Goal: Task Accomplishment & Management: Manage account settings

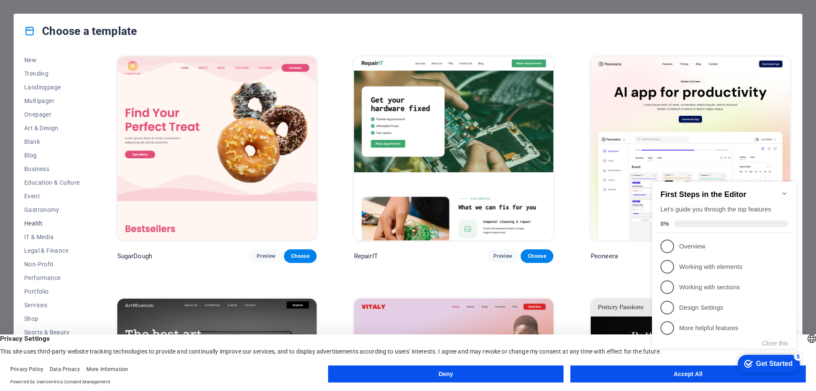
scroll to position [42, 0]
click at [49, 227] on button "IT & Media" at bounding box center [52, 224] width 56 height 14
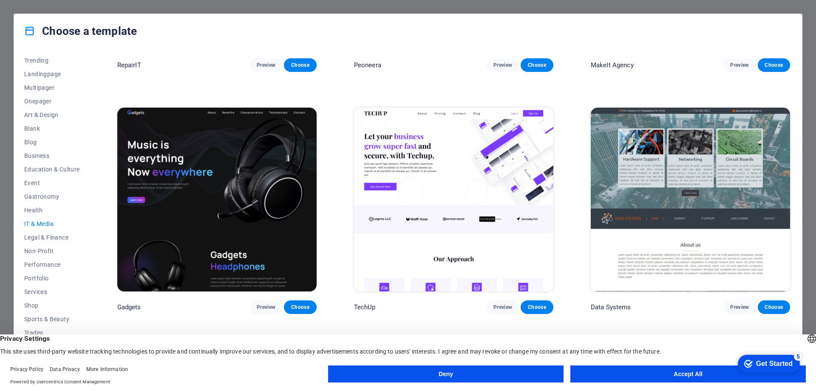
scroll to position [213, 0]
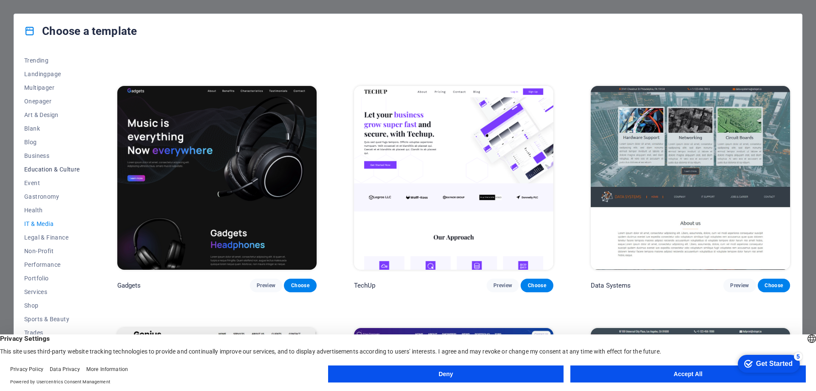
click at [53, 169] on span "Education & Culture" at bounding box center [52, 169] width 56 height 7
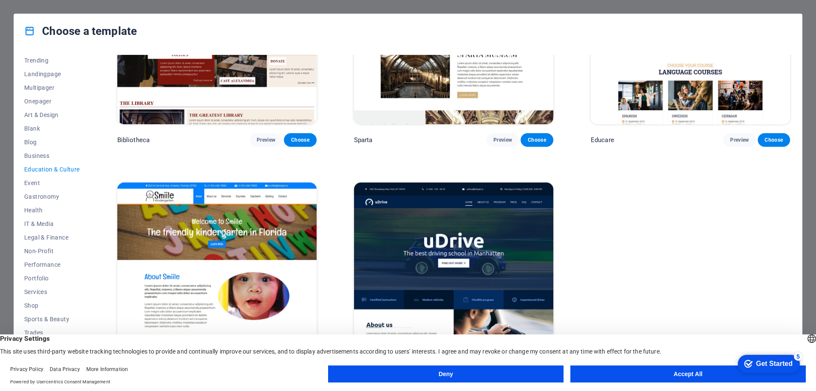
scroll to position [378, 0]
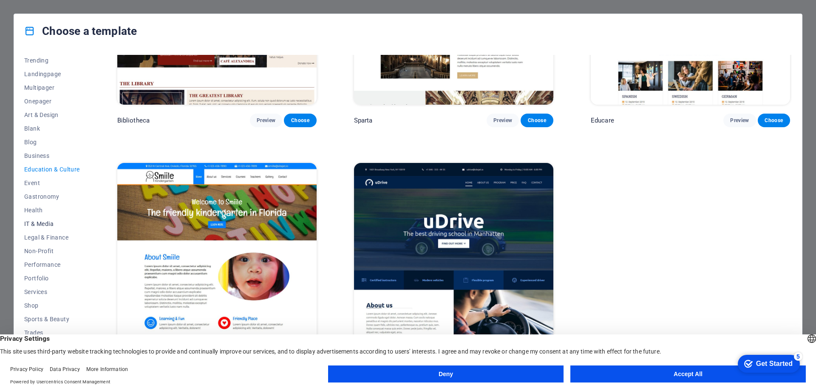
click at [39, 224] on span "IT & Media" at bounding box center [52, 223] width 56 height 7
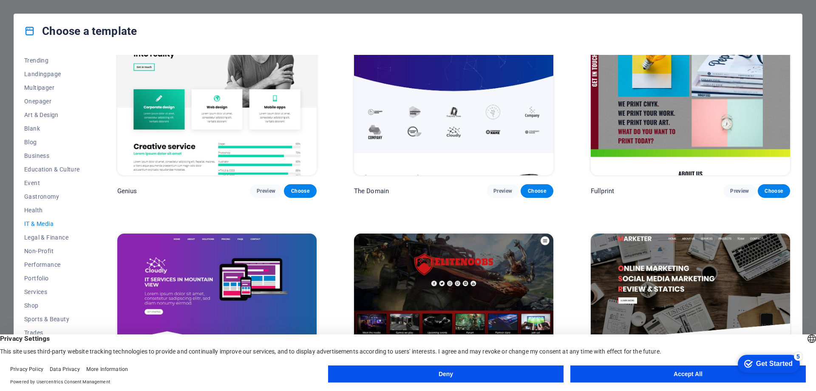
scroll to position [449, 0]
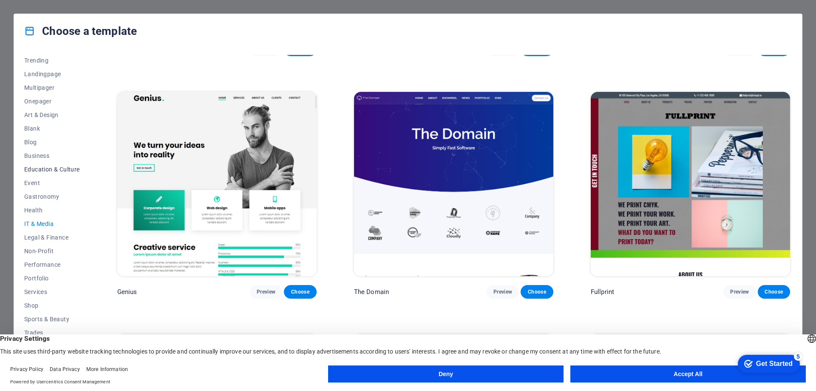
click at [42, 167] on span "Education & Culture" at bounding box center [52, 169] width 56 height 7
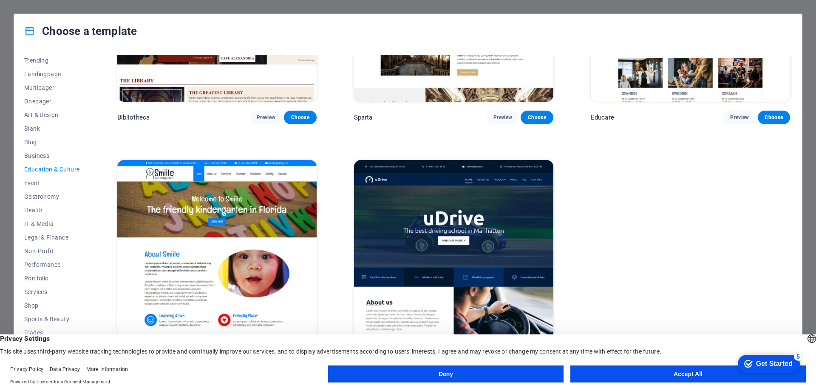
scroll to position [378, 0]
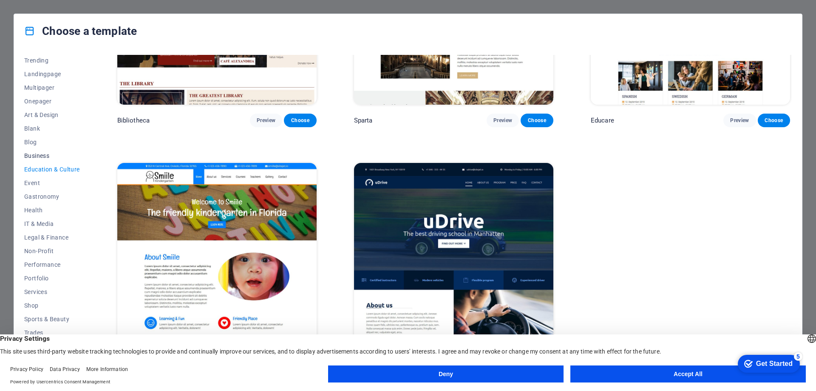
click at [43, 154] on span "Business" at bounding box center [52, 155] width 56 height 7
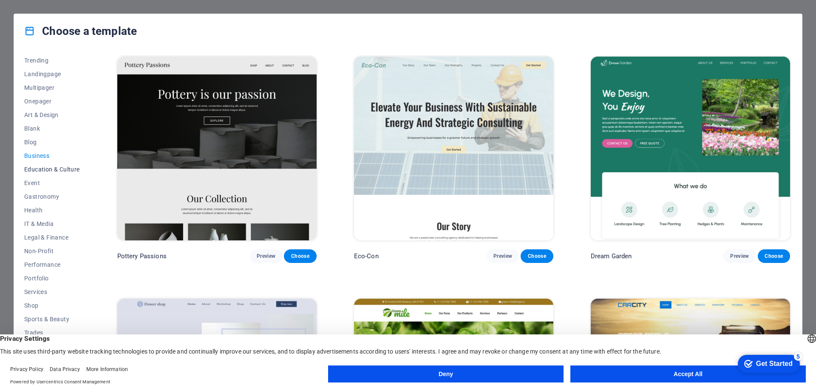
click at [47, 166] on span "Education & Culture" at bounding box center [52, 169] width 56 height 7
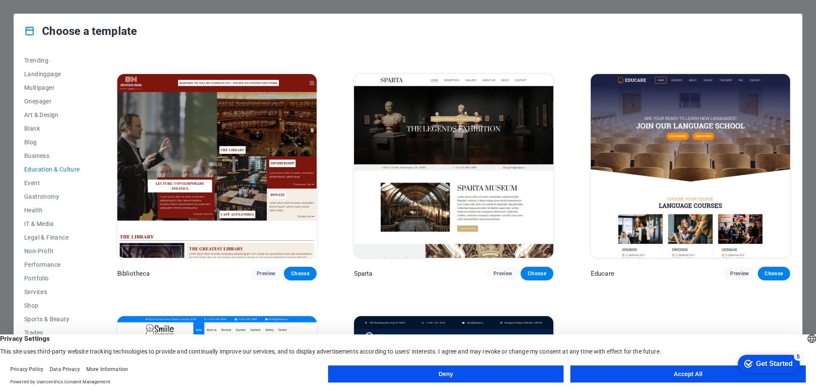
scroll to position [255, 0]
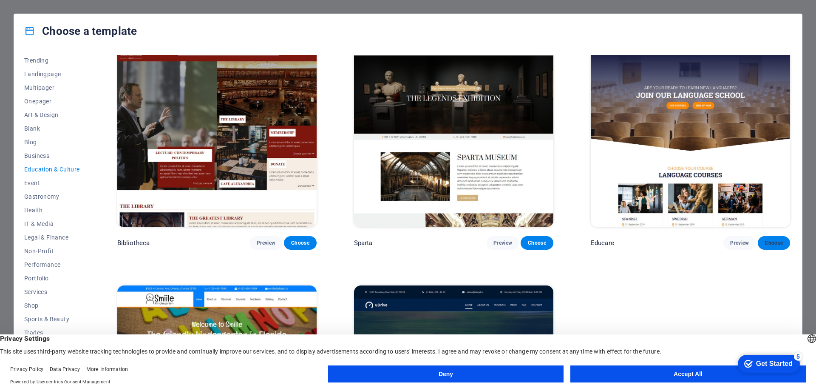
click at [775, 244] on span "Choose" at bounding box center [774, 242] width 19 height 7
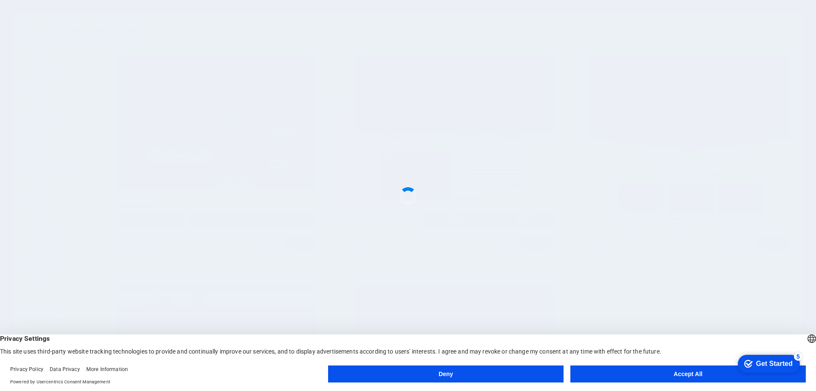
click at [661, 374] on button "Accept All" at bounding box center [689, 373] width 236 height 17
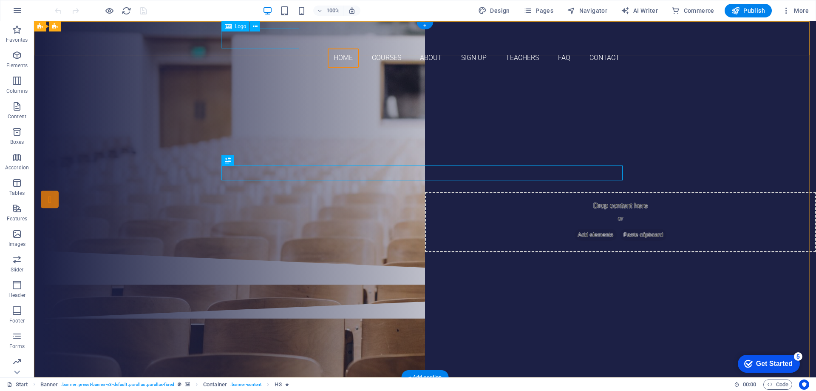
click at [259, 40] on div at bounding box center [424, 38] width 401 height 20
select select "px"
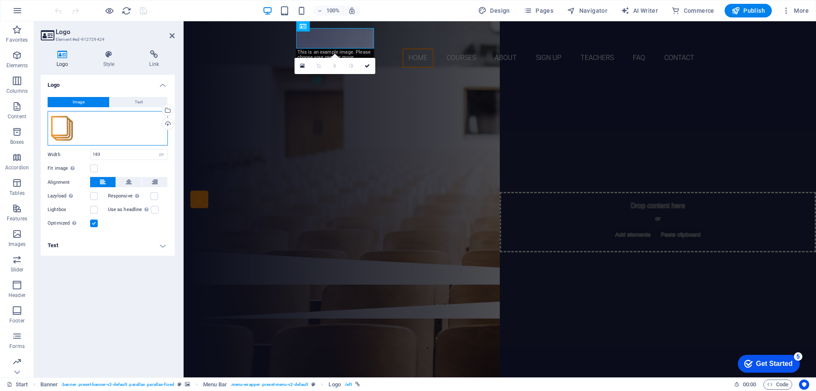
click at [95, 122] on div "Drag files here, click to choose files or select files from Files or our free s…" at bounding box center [108, 128] width 120 height 35
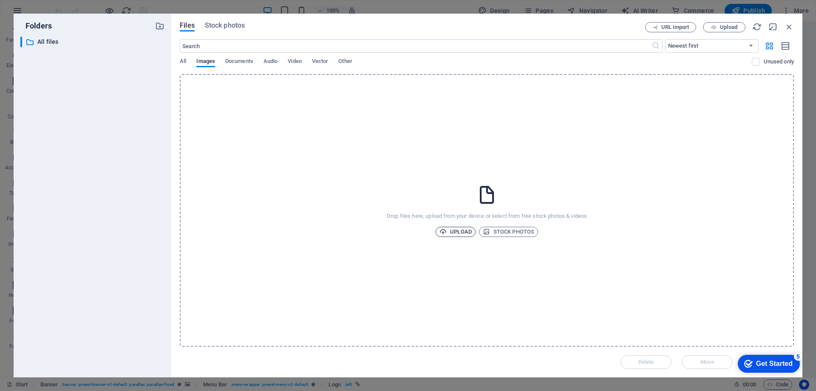
click at [454, 233] on span "Upload" at bounding box center [456, 232] width 32 height 10
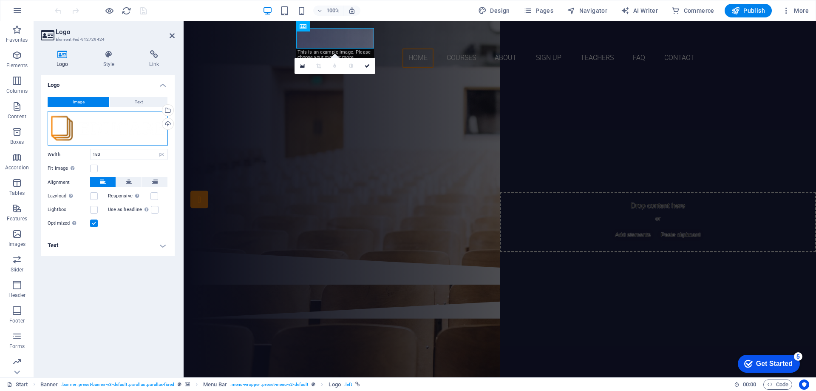
click at [110, 131] on div "Drag files here, click to choose files or select files from Files or our free s…" at bounding box center [108, 128] width 120 height 35
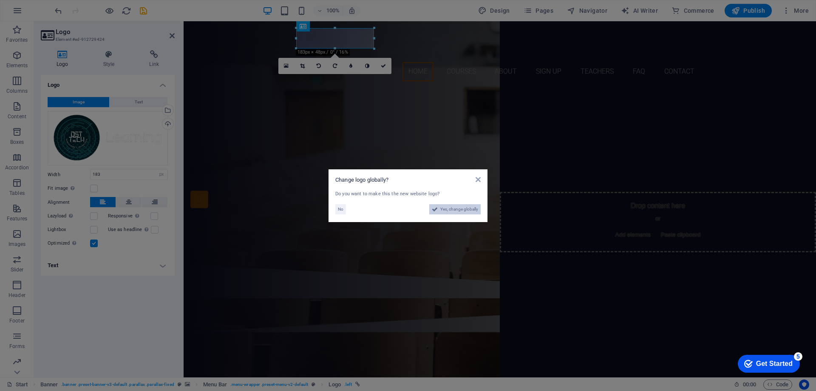
click at [460, 209] on span "Yes, change globally" at bounding box center [459, 209] width 38 height 10
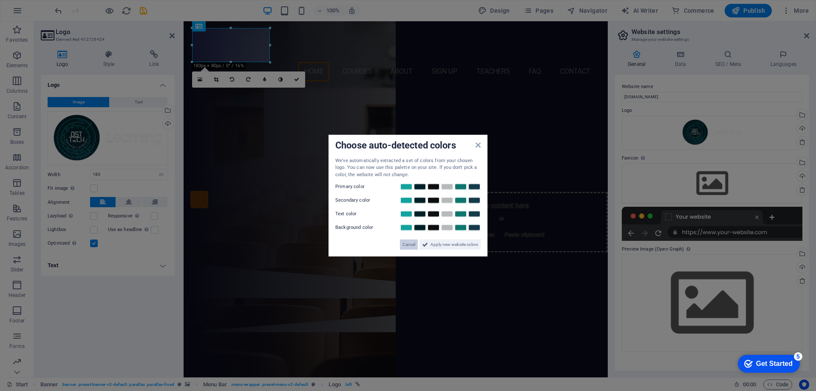
click at [409, 248] on span "Cancel" at bounding box center [409, 244] width 13 height 10
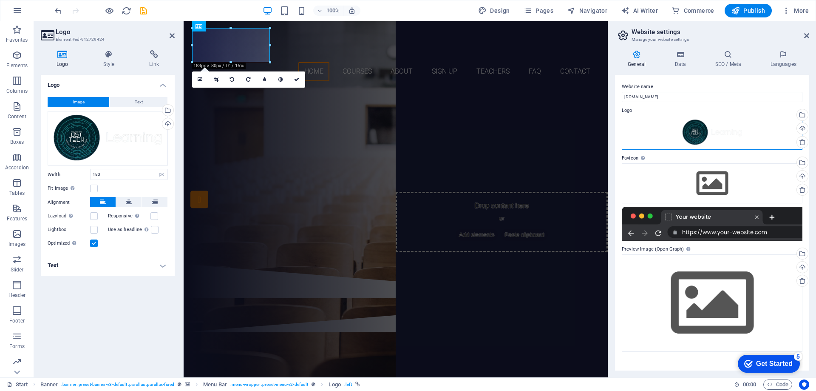
click at [698, 132] on div "Drag files here, click to choose files or select files from Files or our free s…" at bounding box center [712, 133] width 181 height 34
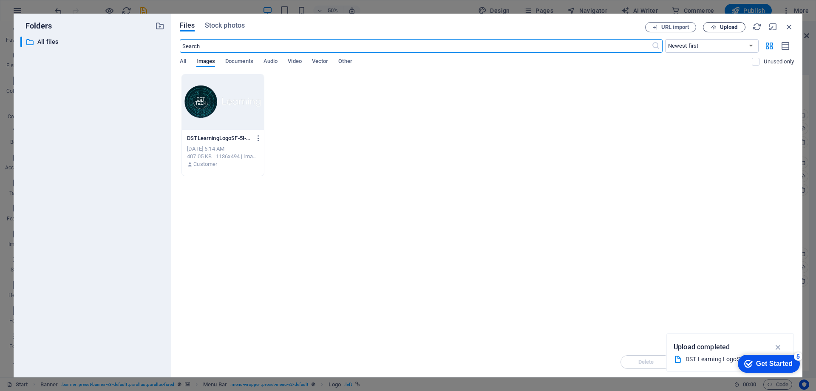
click at [721, 27] on span "Upload" at bounding box center [728, 27] width 17 height 5
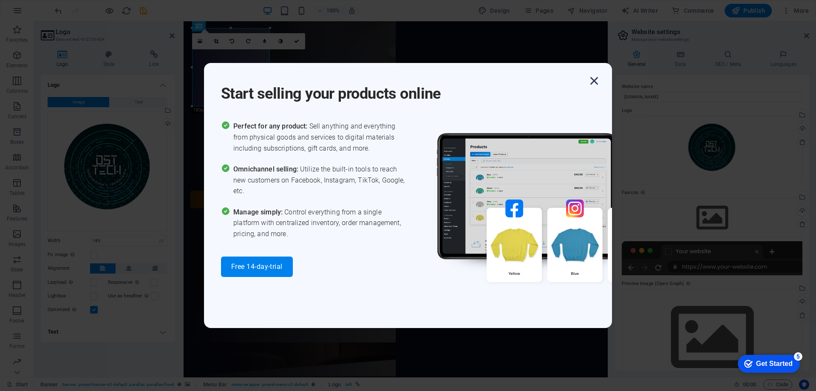
click at [594, 86] on icon "button" at bounding box center [594, 80] width 15 height 15
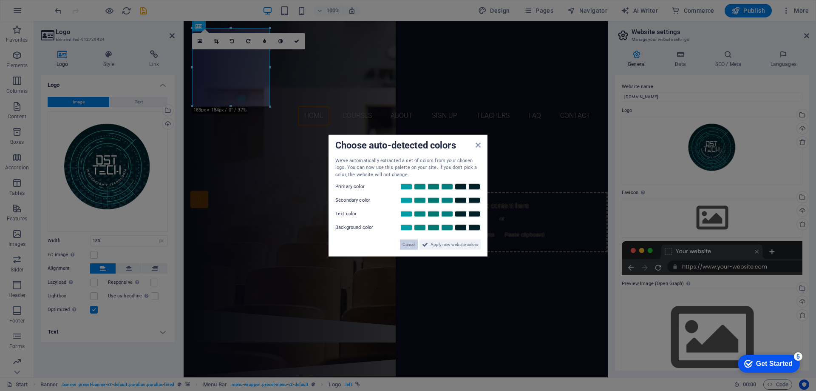
drag, startPoint x: 417, startPoint y: 246, endPoint x: 232, endPoint y: 224, distance: 185.8
click at [417, 246] on button "Cancel" at bounding box center [409, 244] width 18 height 10
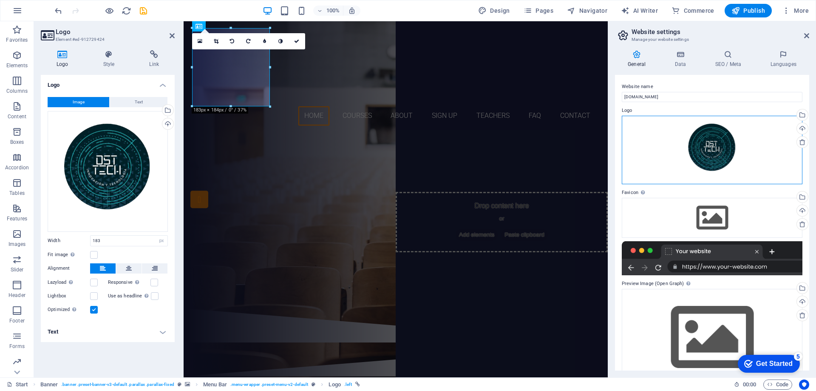
click at [718, 159] on div "Drag files here, click to choose files or select files from Files or our free s…" at bounding box center [712, 150] width 181 height 68
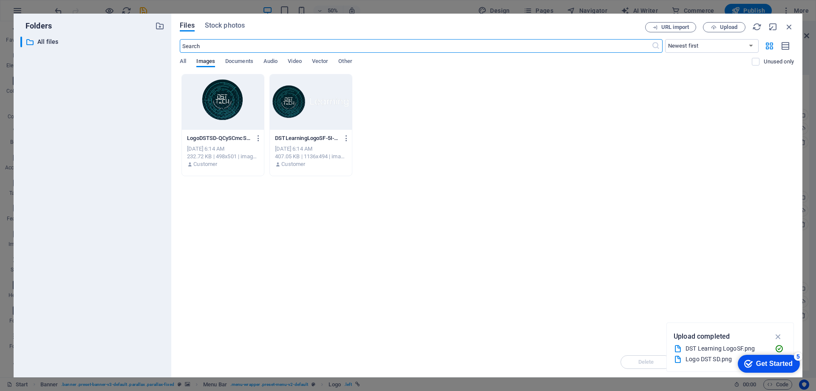
drag, startPoint x: 321, startPoint y: 110, endPoint x: 341, endPoint y: 116, distance: 21.0
click at [322, 110] on div at bounding box center [311, 101] width 82 height 55
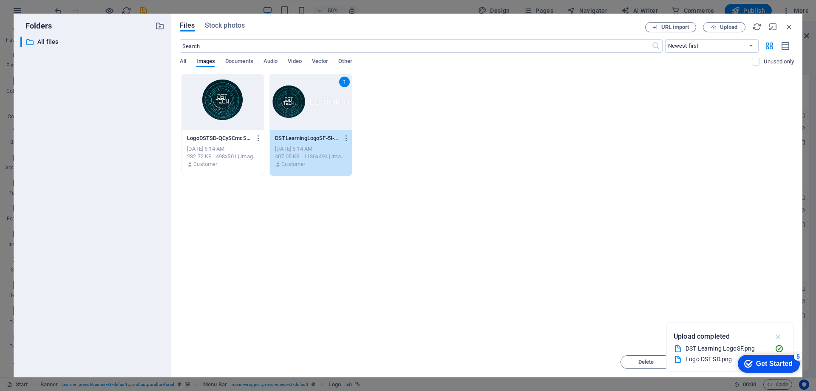
click at [780, 337] on icon "button" at bounding box center [779, 336] width 10 height 9
click at [771, 367] on div "Get Started" at bounding box center [774, 364] width 37 height 8
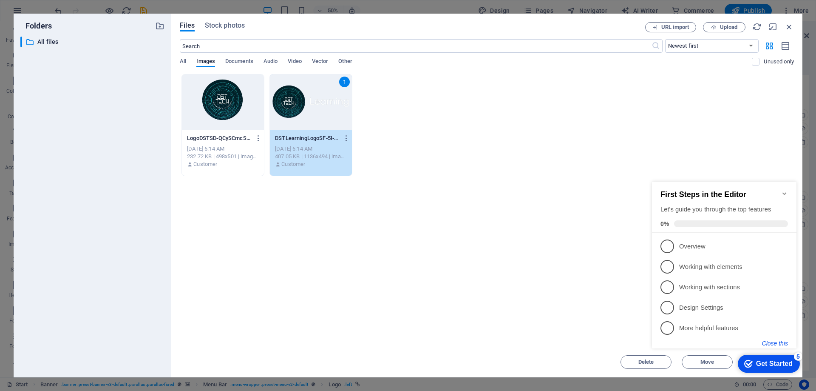
click at [778, 345] on button "Close this" at bounding box center [775, 343] width 26 height 7
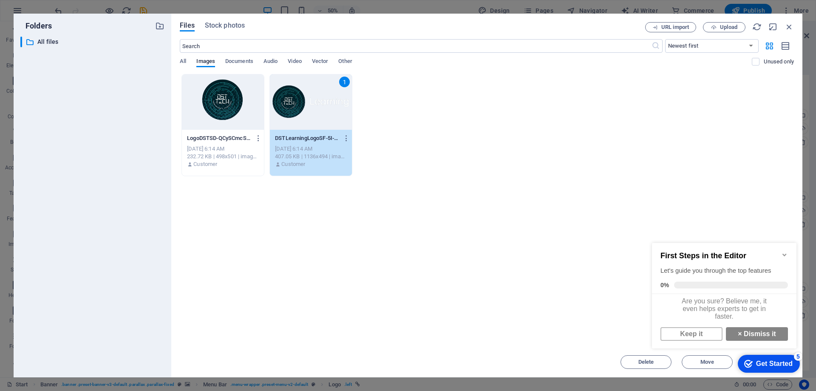
click at [771, 360] on div "Get Started" at bounding box center [774, 364] width 37 height 8
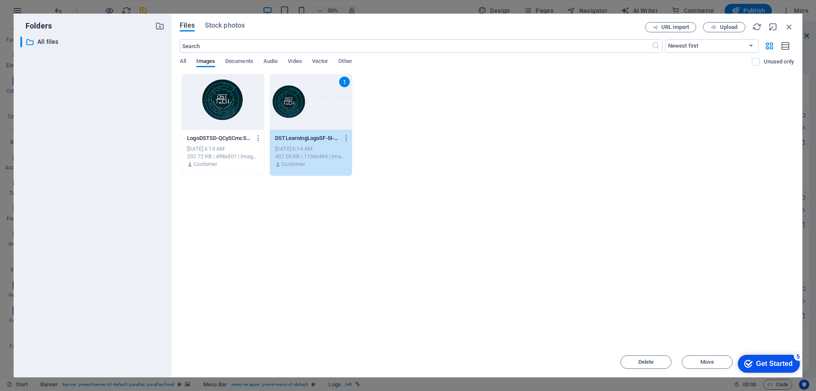
click at [793, 367] on div "Get Started" at bounding box center [774, 364] width 37 height 8
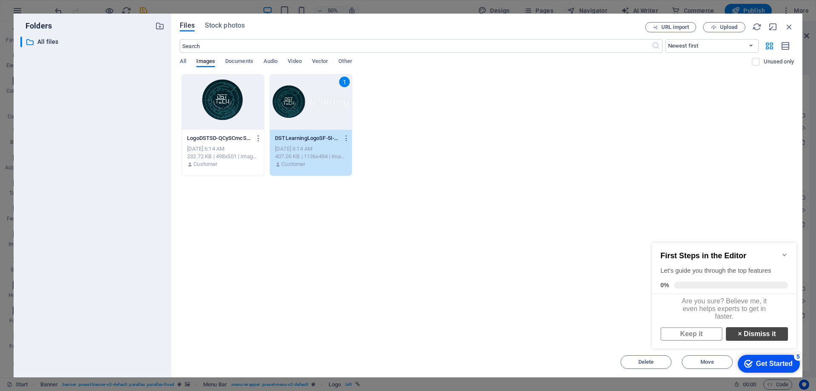
click at [764, 336] on link "× Dismiss it" at bounding box center [757, 334] width 62 height 14
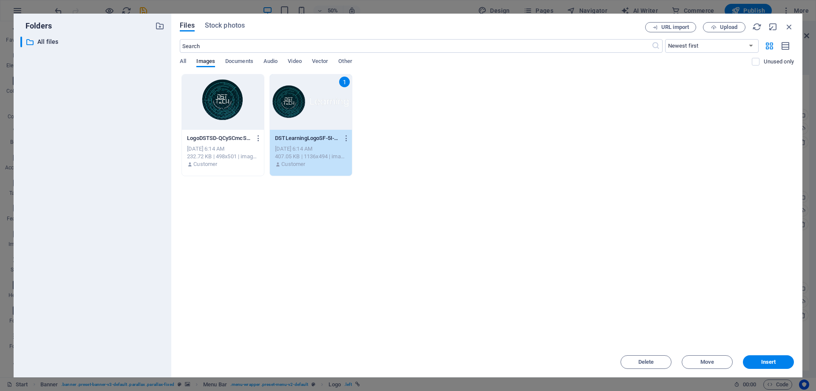
click at [772, 362] on span "Insert" at bounding box center [768, 361] width 15 height 5
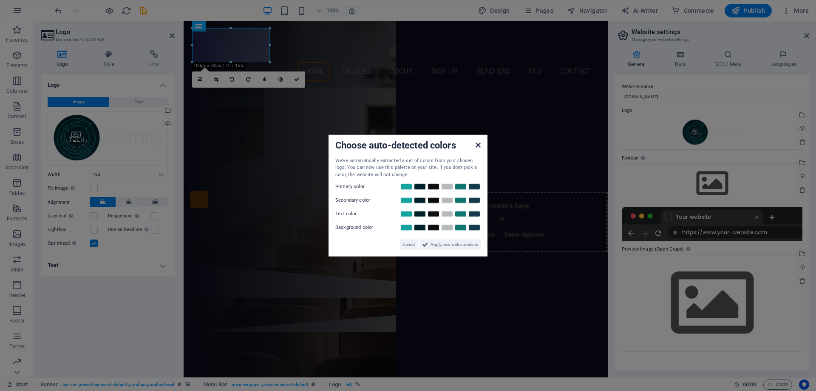
click at [480, 147] on icon at bounding box center [478, 144] width 5 height 7
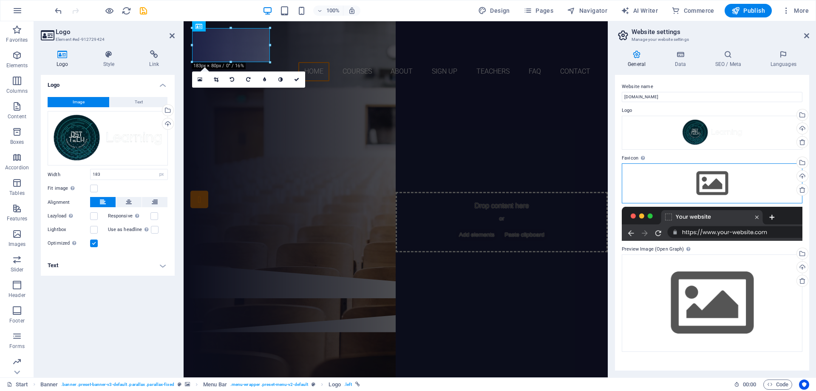
click at [720, 191] on div "Drag files here, click to choose files or select files from Files or our free s…" at bounding box center [712, 183] width 181 height 40
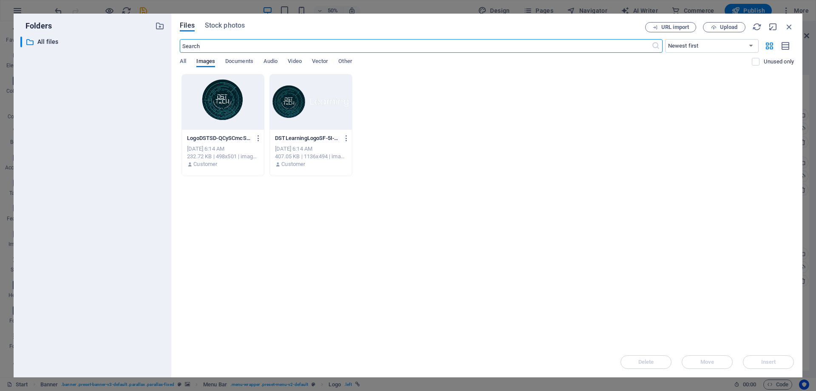
click at [240, 105] on div at bounding box center [223, 101] width 82 height 55
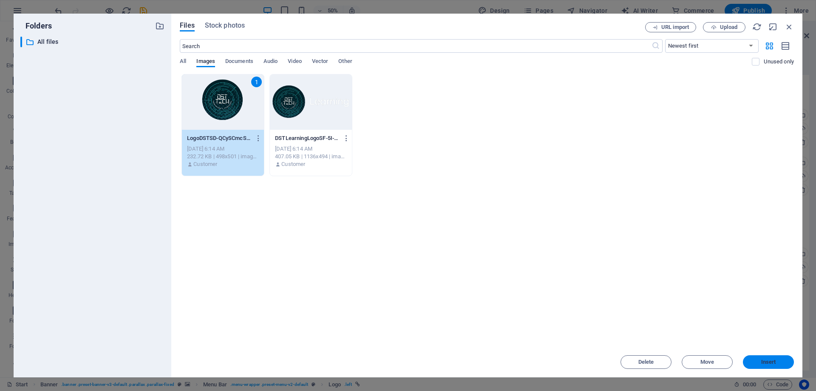
click at [752, 358] on button "Insert" at bounding box center [768, 362] width 51 height 14
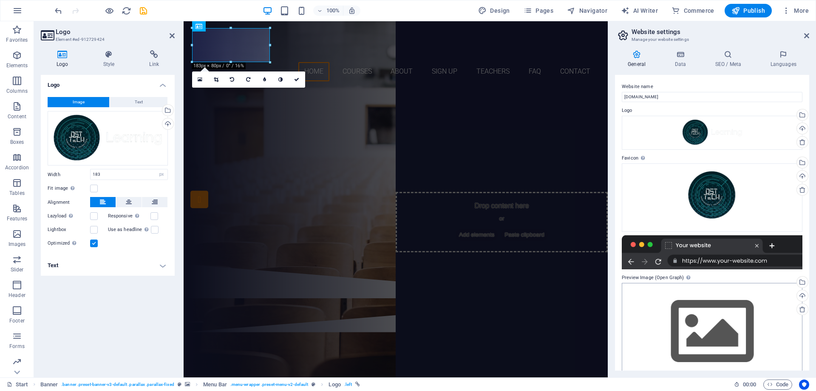
scroll to position [17, 0]
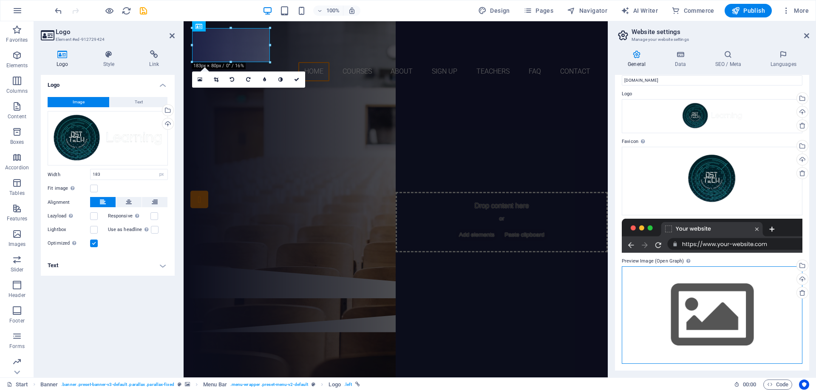
click at [704, 289] on div "Drag files here, click to choose files or select files from Files or our free s…" at bounding box center [712, 314] width 181 height 97
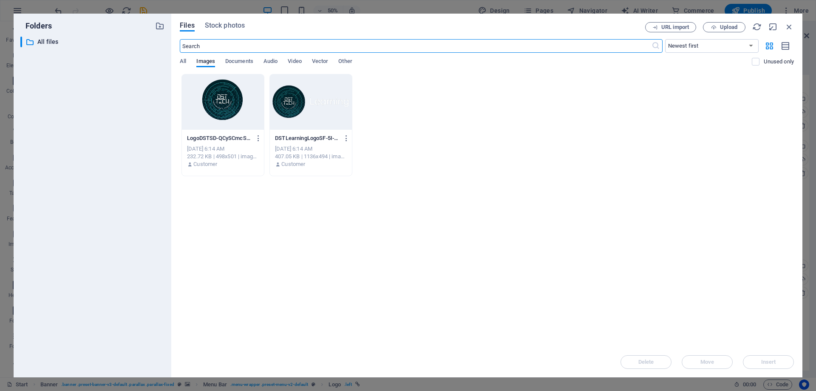
click at [222, 102] on div at bounding box center [223, 101] width 82 height 55
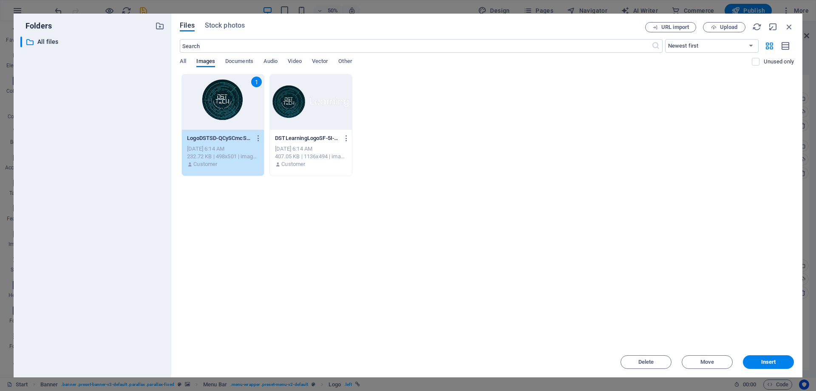
click at [767, 354] on div "Delete Move Insert" at bounding box center [487, 357] width 614 height 22
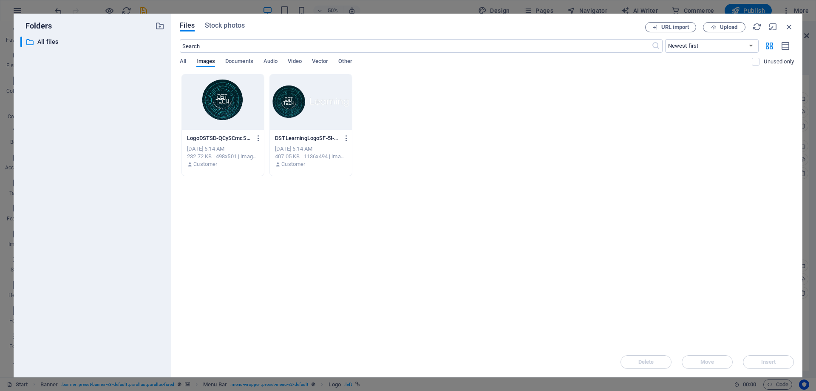
click at [246, 112] on div at bounding box center [223, 101] width 82 height 55
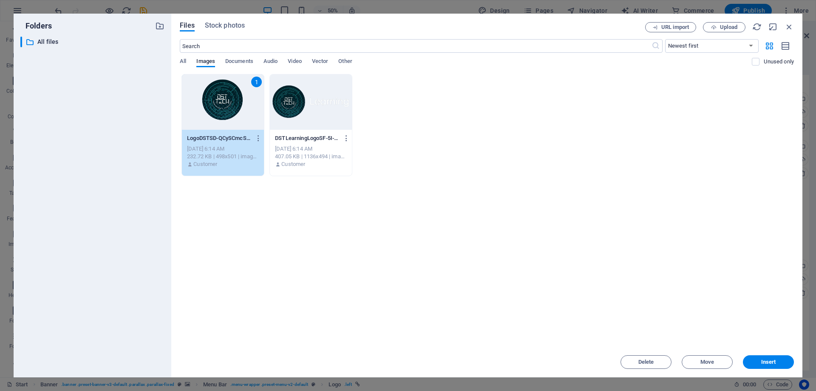
click at [765, 361] on span "Insert" at bounding box center [768, 361] width 15 height 5
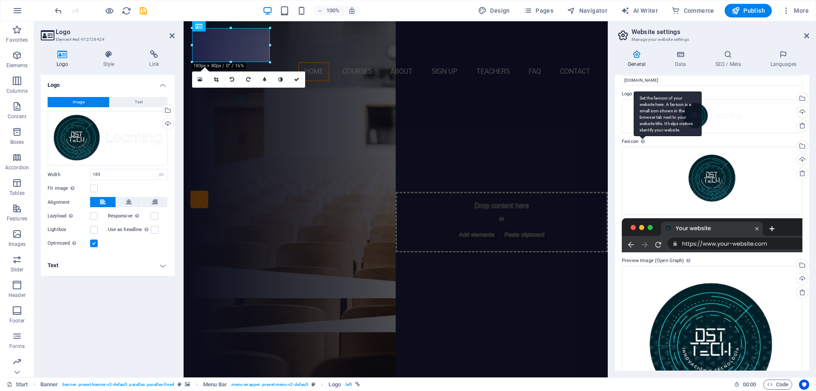
click at [643, 136] on div "Set the favicon of your website here. A favicon is a small icon shown in the br…" at bounding box center [668, 113] width 68 height 45
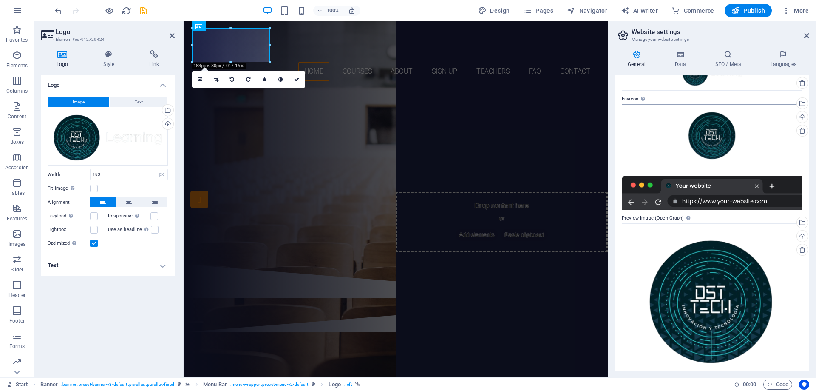
scroll to position [90, 0]
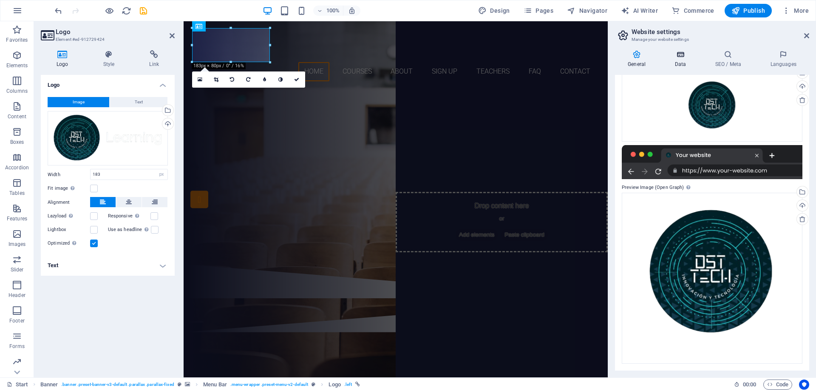
click at [696, 54] on icon at bounding box center [680, 54] width 37 height 9
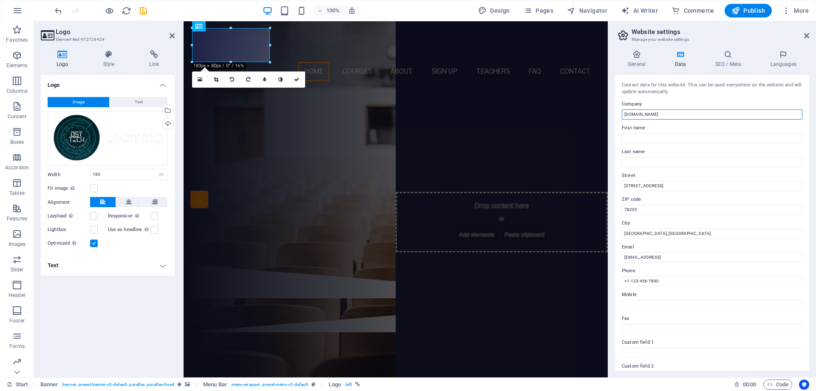
click at [684, 115] on input "dst-learning.adnbusinessmexico.com.mx" at bounding box center [712, 114] width 181 height 10
drag, startPoint x: 902, startPoint y: 136, endPoint x: 545, endPoint y: 111, distance: 358.0
click at [688, 114] on input "dst-learning.adnbusinessmexico.com.mx" at bounding box center [712, 114] width 181 height 10
drag, startPoint x: 730, startPoint y: 114, endPoint x: 628, endPoint y: 114, distance: 101.6
click at [628, 114] on input "dst-learning.adnbusinessmexico.com.mx" at bounding box center [712, 114] width 181 height 10
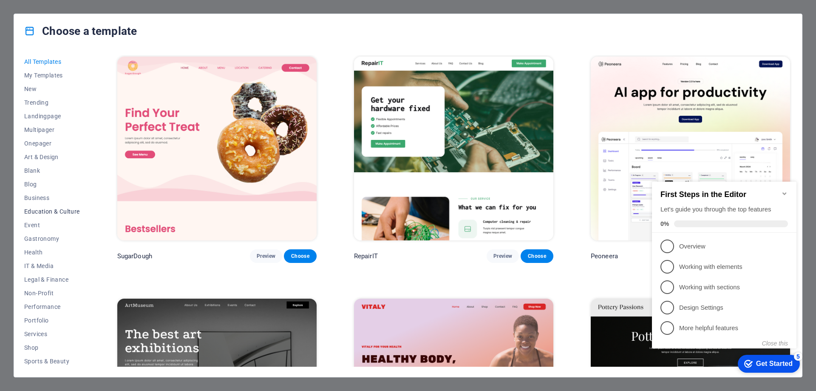
click at [73, 208] on span "Education & Culture" at bounding box center [52, 211] width 56 height 7
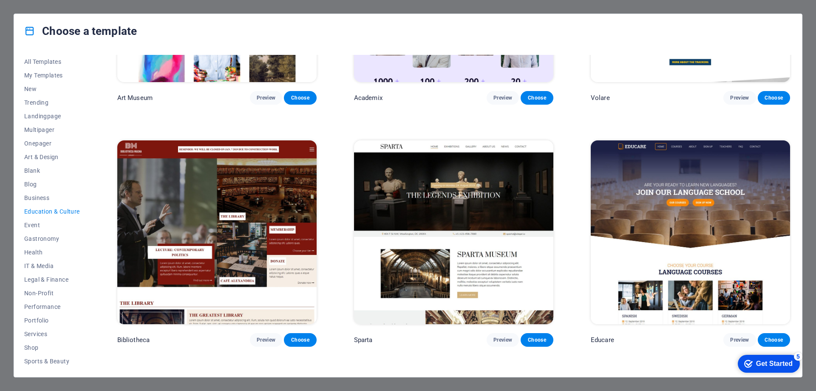
scroll to position [170, 0]
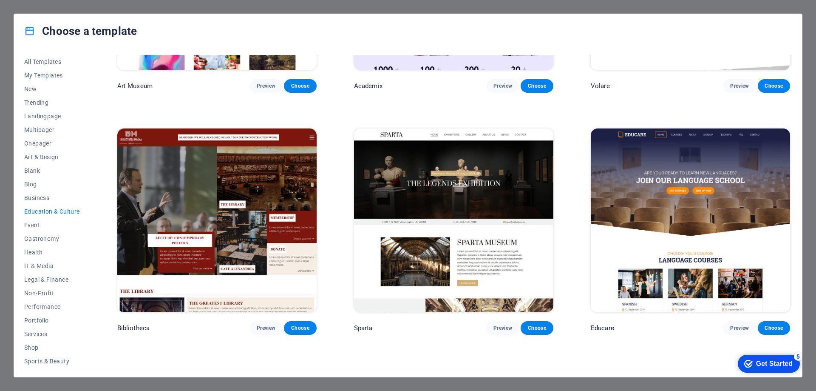
click at [674, 257] on img at bounding box center [690, 220] width 199 height 184
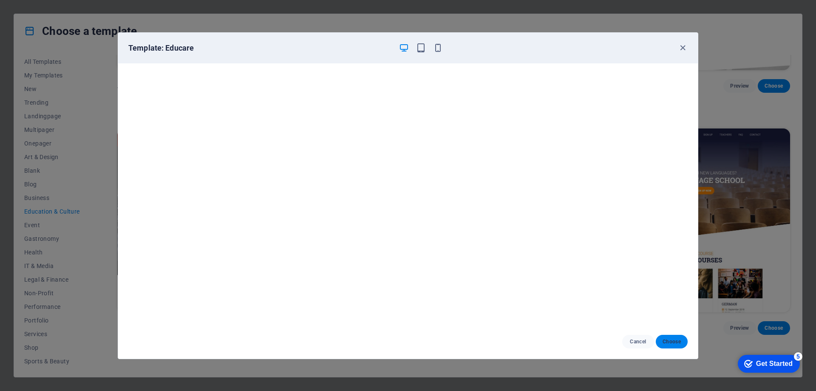
click at [675, 342] on span "Choose" at bounding box center [672, 341] width 18 height 7
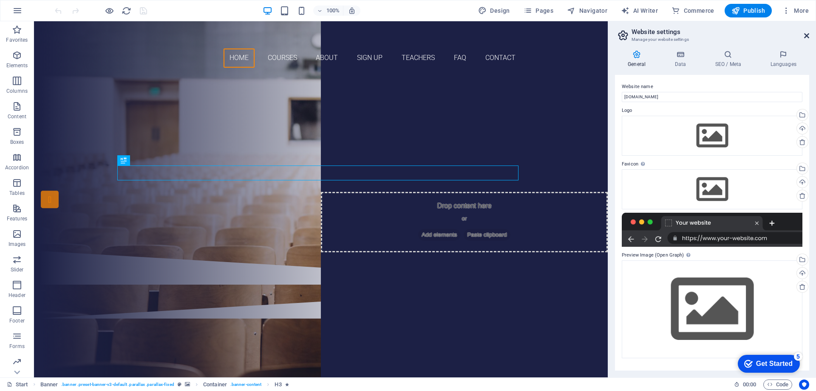
drag, startPoint x: 809, startPoint y: 34, endPoint x: 768, endPoint y: 1, distance: 52.7
click at [809, 34] on icon at bounding box center [806, 35] width 5 height 7
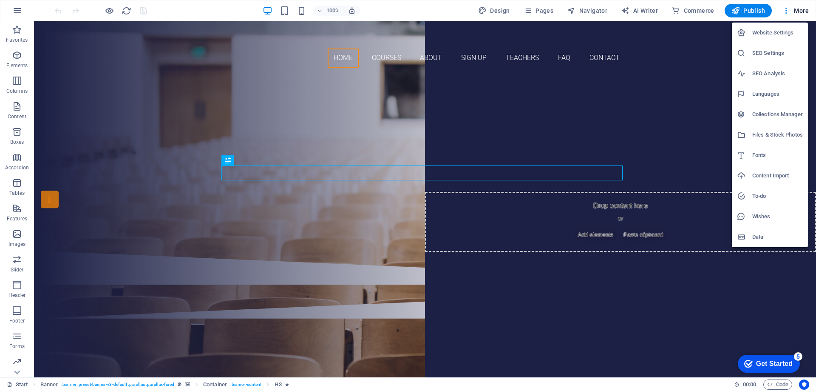
drag, startPoint x: 585, startPoint y: 109, endPoint x: 516, endPoint y: 22, distance: 111.4
click at [584, 109] on div at bounding box center [408, 195] width 816 height 391
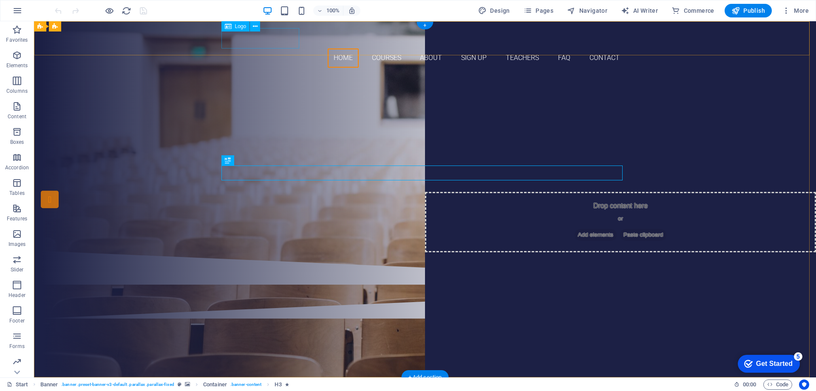
click at [253, 38] on div at bounding box center [424, 38] width 401 height 20
select select "px"
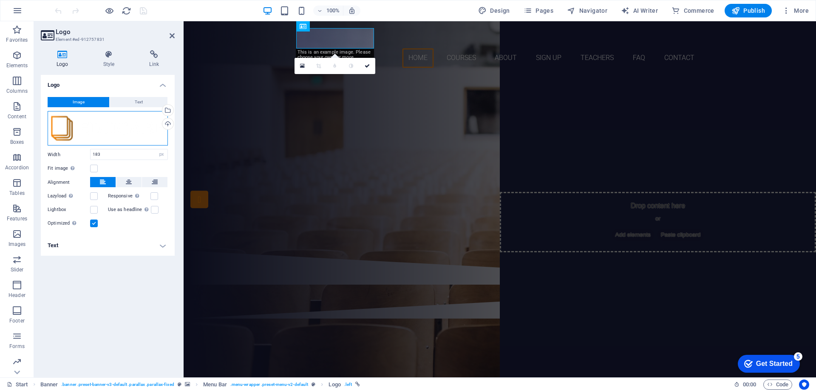
click at [108, 125] on div "Drag files here, click to choose files or select files from Files or our free s…" at bounding box center [108, 128] width 120 height 35
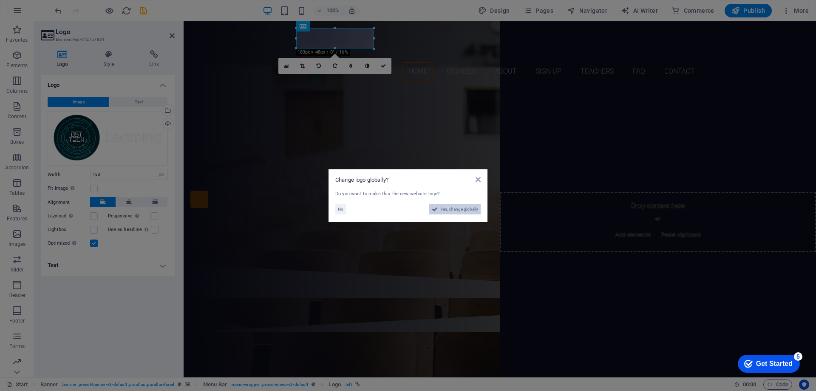
click at [457, 208] on span "Yes, change globally" at bounding box center [459, 209] width 38 height 10
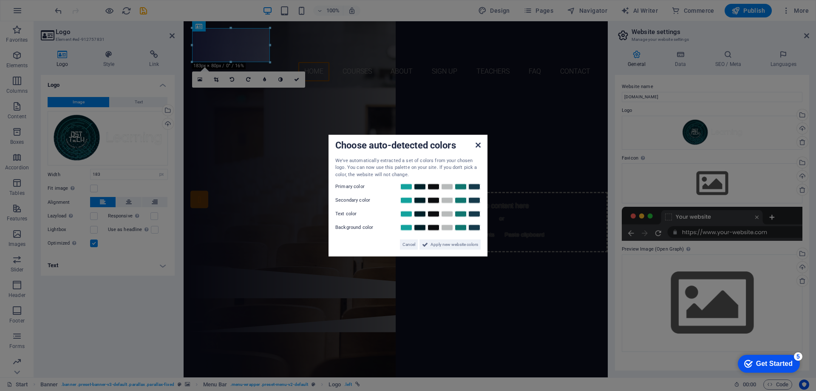
click at [477, 144] on icon at bounding box center [478, 144] width 5 height 7
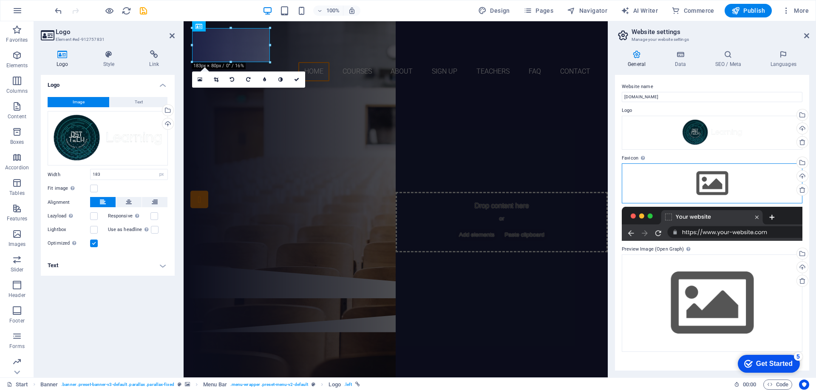
click at [713, 181] on div "Drag files here, click to choose files or select files from Files or our free s…" at bounding box center [712, 183] width 181 height 40
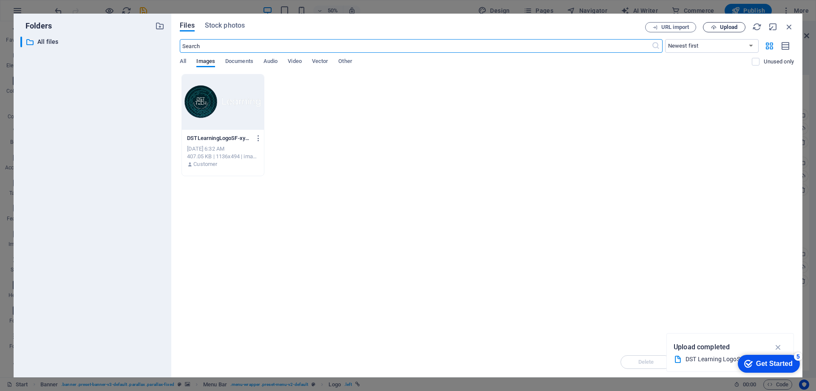
click at [731, 31] on button "Upload" at bounding box center [724, 27] width 43 height 10
click at [778, 364] on div "Get Started" at bounding box center [774, 364] width 37 height 8
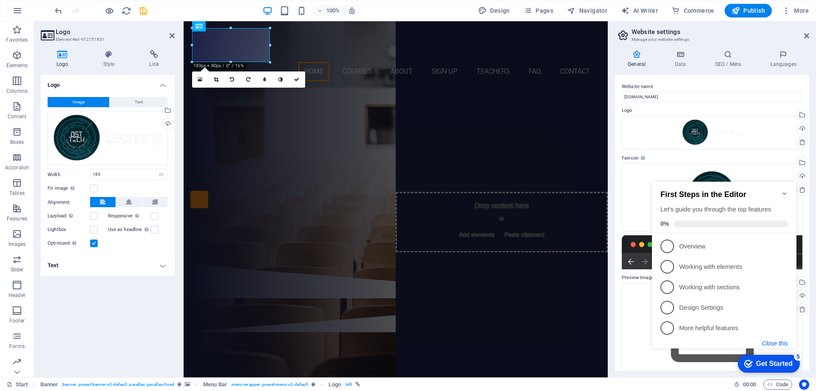
click at [777, 343] on button "Close this" at bounding box center [775, 343] width 26 height 7
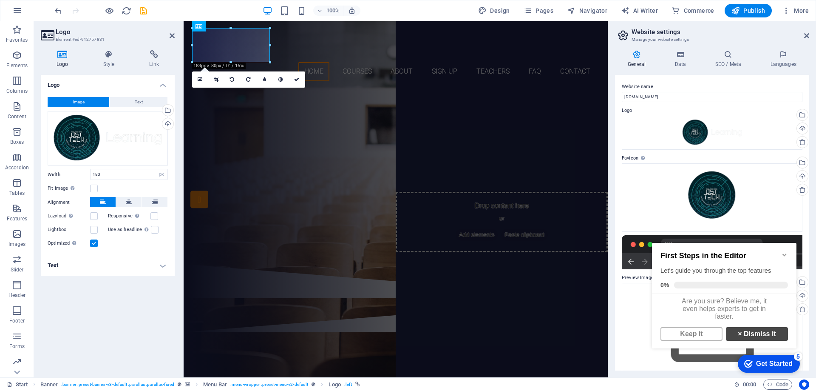
click at [763, 337] on link "× Dismiss it" at bounding box center [757, 334] width 62 height 14
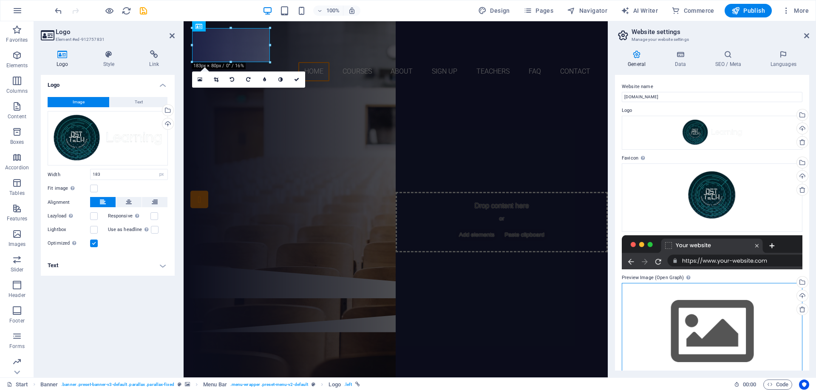
click at [751, 335] on div "Drag files here, click to choose files or select files from Files or our free s…" at bounding box center [712, 331] width 181 height 97
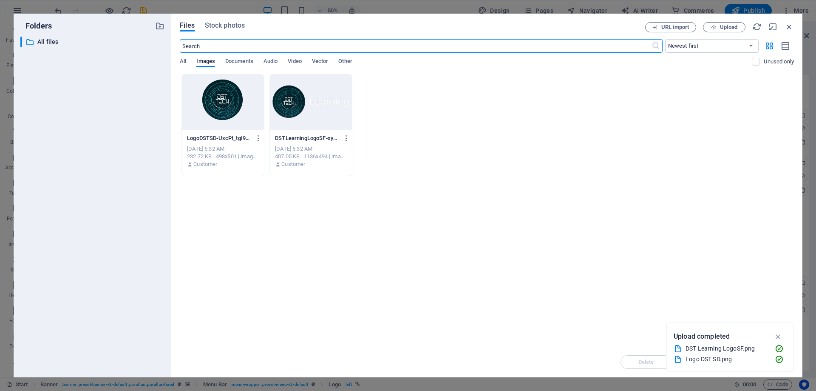
click at [230, 104] on div at bounding box center [223, 101] width 82 height 55
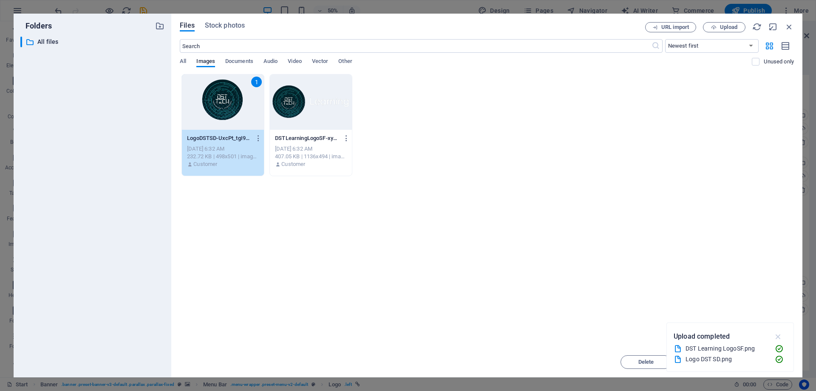
click at [779, 333] on icon "button" at bounding box center [779, 336] width 10 height 9
click at [766, 363] on span "Insert" at bounding box center [768, 361] width 15 height 5
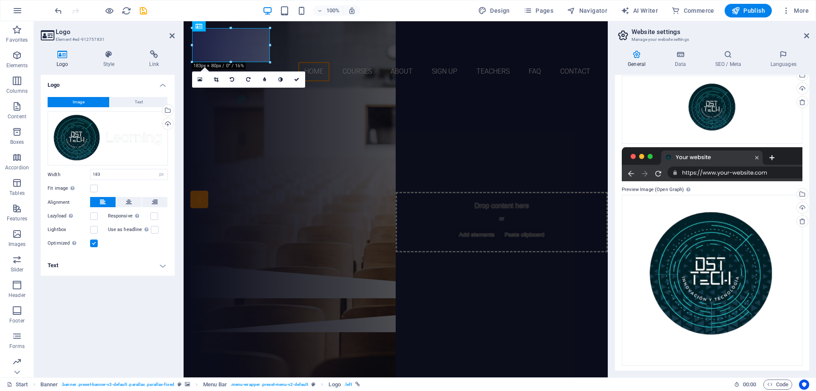
scroll to position [90, 0]
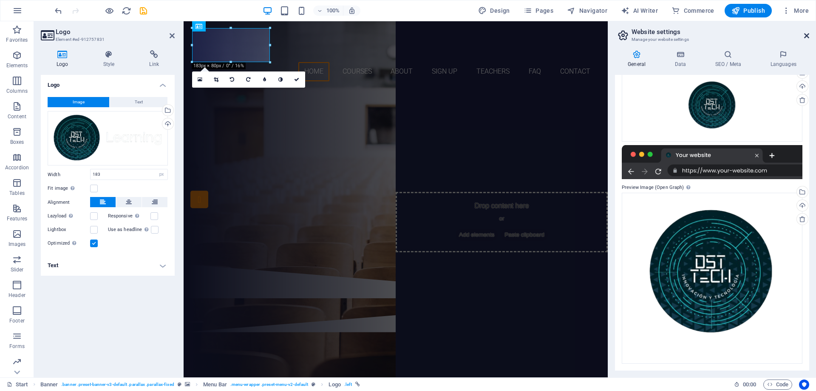
click at [808, 33] on icon at bounding box center [806, 35] width 5 height 7
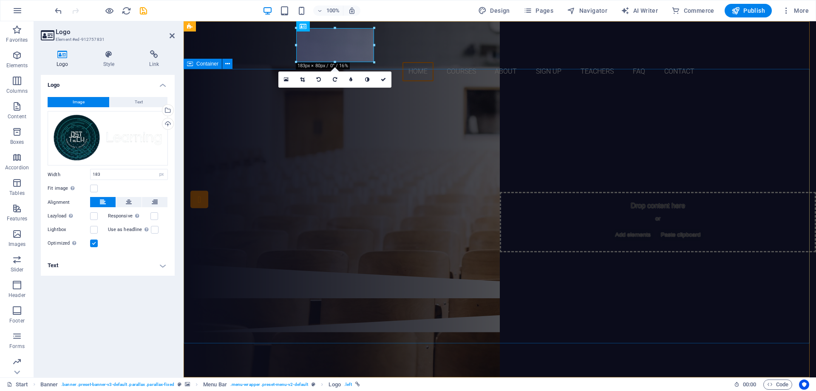
click at [411, 101] on div "Are you ready to learn new languages? Join our Language School Our Courses Sign…" at bounding box center [500, 176] width 633 height 176
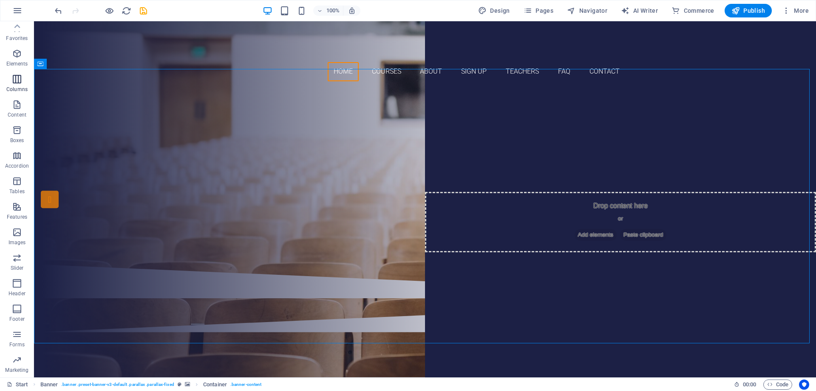
scroll to position [0, 0]
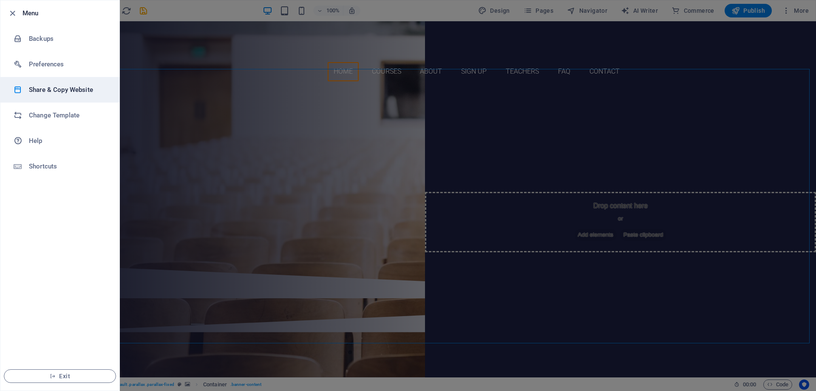
click at [81, 87] on h6 "Share & Copy Website" at bounding box center [68, 90] width 79 height 10
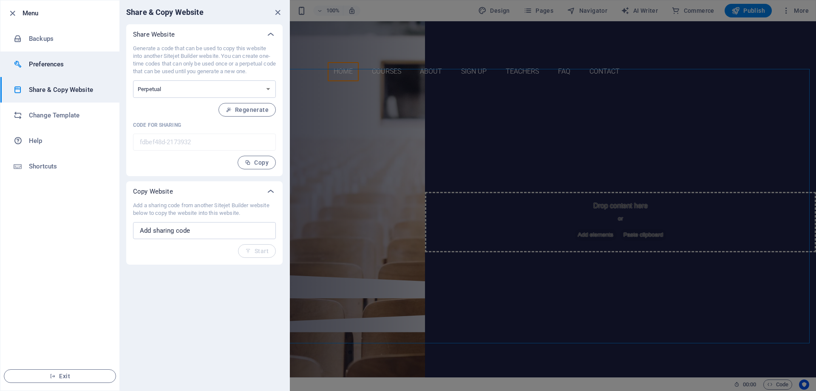
click at [74, 71] on li "Preferences" at bounding box center [59, 64] width 119 height 26
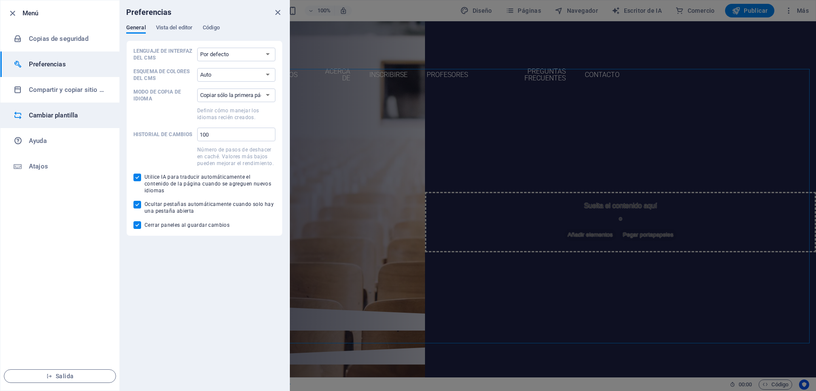
click at [78, 125] on li "Cambiar plantilla" at bounding box center [59, 115] width 119 height 26
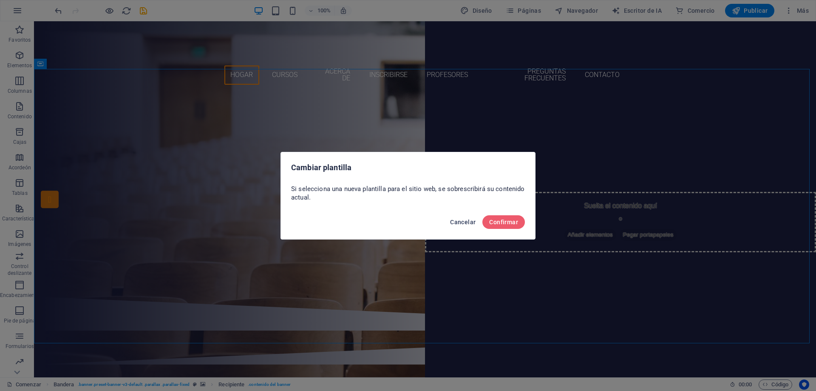
click at [470, 221] on font "Cancelar" at bounding box center [463, 222] width 26 height 7
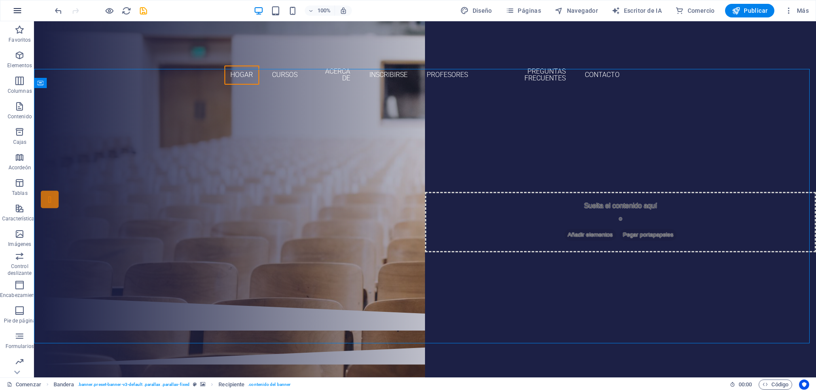
click at [0, 0] on button "button" at bounding box center [0, 0] width 0 height 0
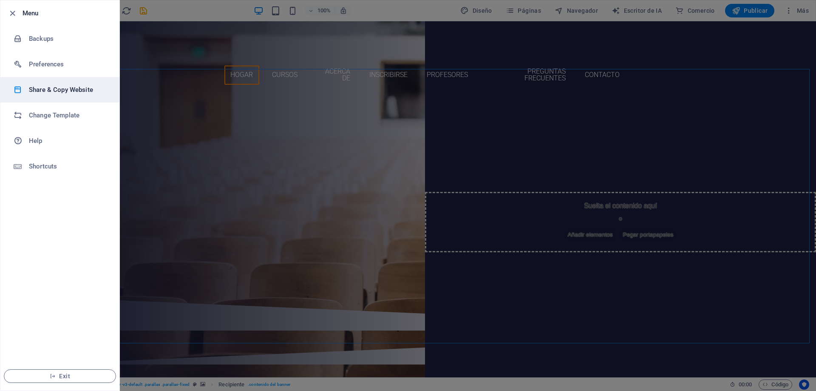
click at [70, 91] on h6 "Share & Copy Website" at bounding box center [68, 90] width 79 height 10
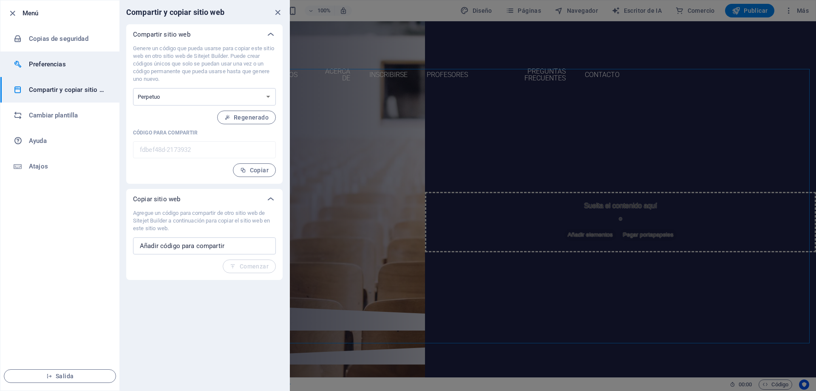
click at [69, 62] on h6 "Preferencias" at bounding box center [68, 64] width 79 height 10
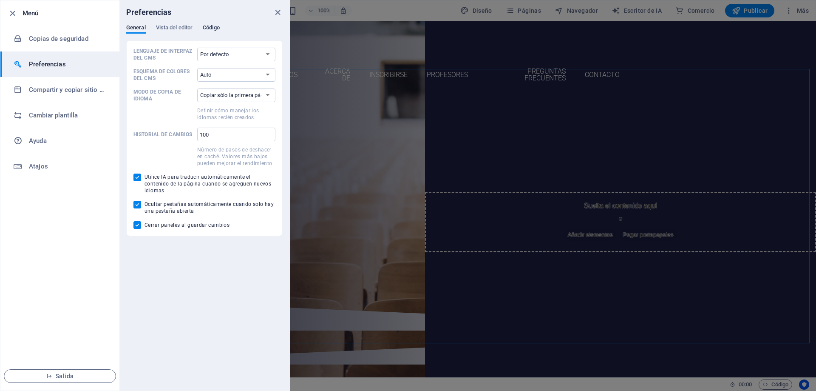
click at [217, 28] on font "Código" at bounding box center [211, 27] width 17 height 6
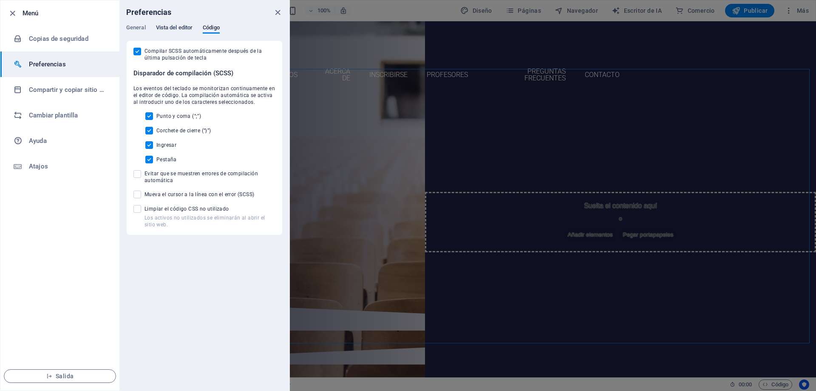
click at [182, 28] on font "Vista del editor" at bounding box center [174, 27] width 37 height 6
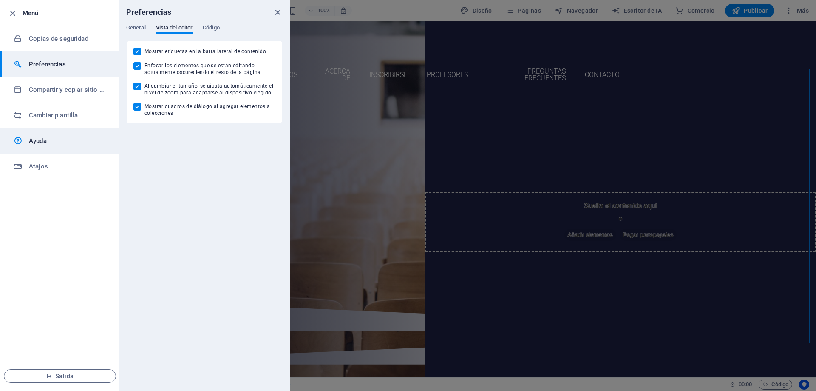
click at [50, 148] on link "Ayuda" at bounding box center [59, 141] width 119 height 26
click at [277, 11] on icon "cerca" at bounding box center [278, 13] width 10 height 10
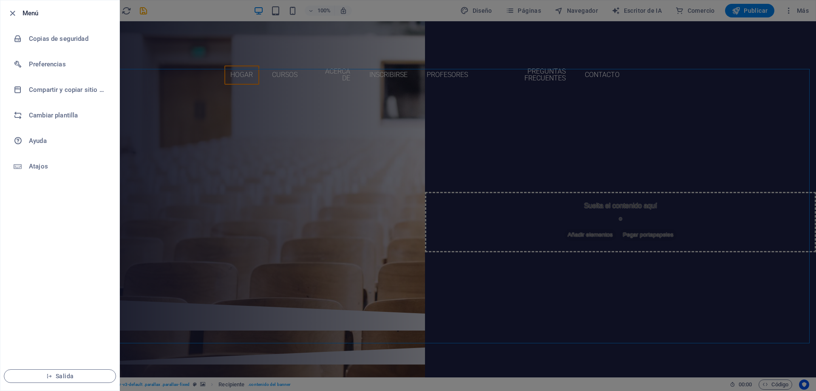
click at [703, 33] on div at bounding box center [408, 195] width 816 height 391
